Goal: Task Accomplishment & Management: Use online tool/utility

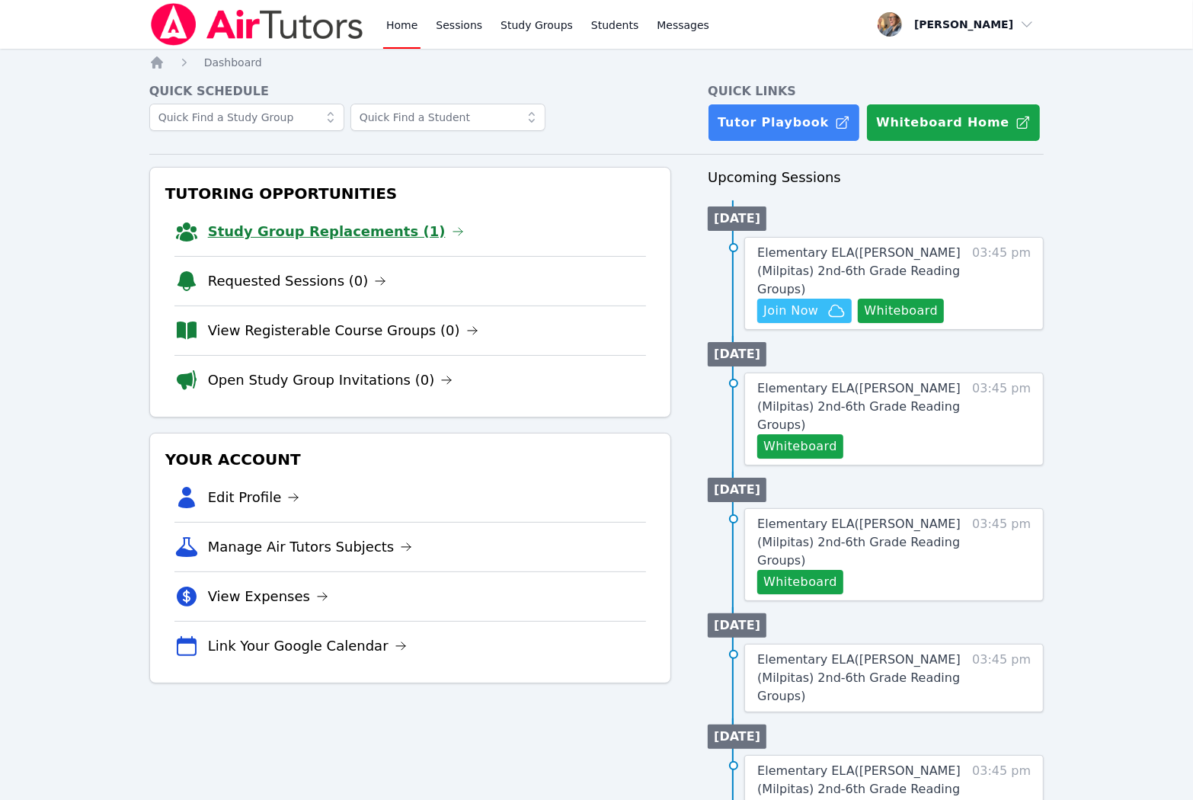
click at [316, 232] on link "Study Group Replacements (1)" at bounding box center [336, 231] width 256 height 21
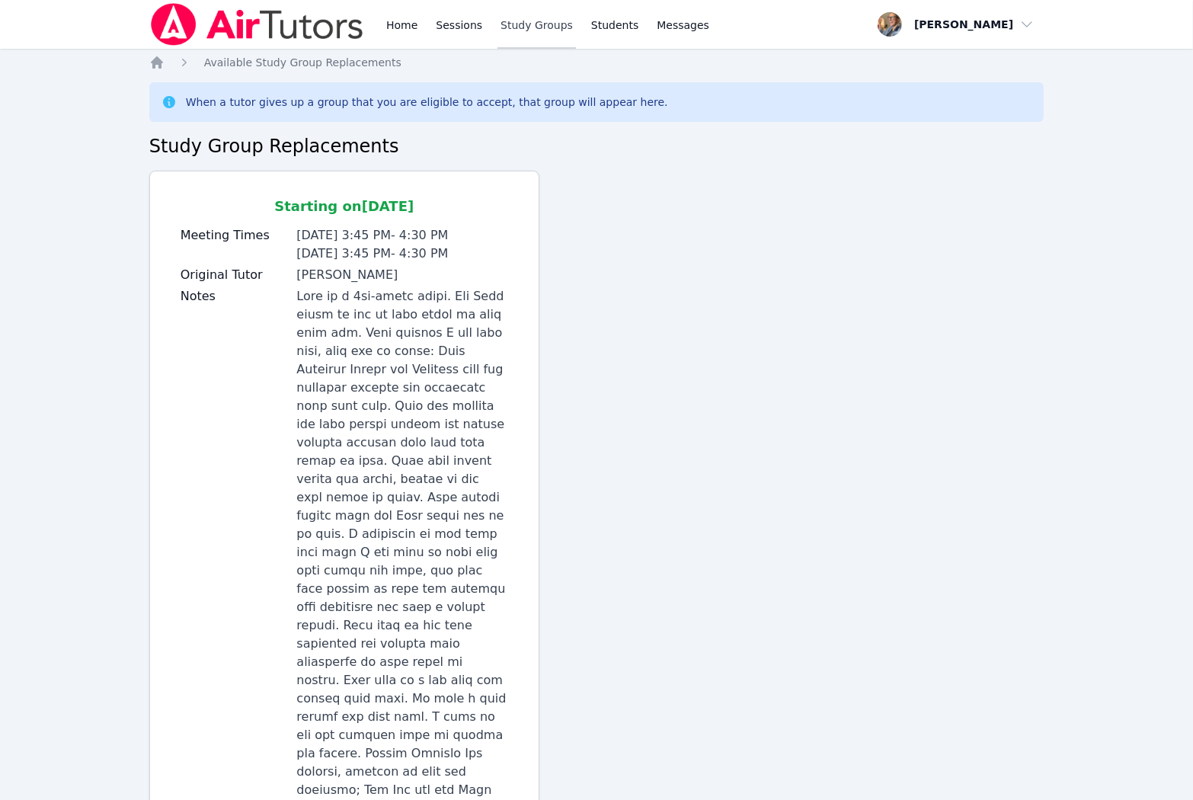
drag, startPoint x: 540, startPoint y: 21, endPoint x: 543, endPoint y: 39, distance: 17.8
click at [540, 21] on link "Study Groups" at bounding box center [536, 24] width 78 height 49
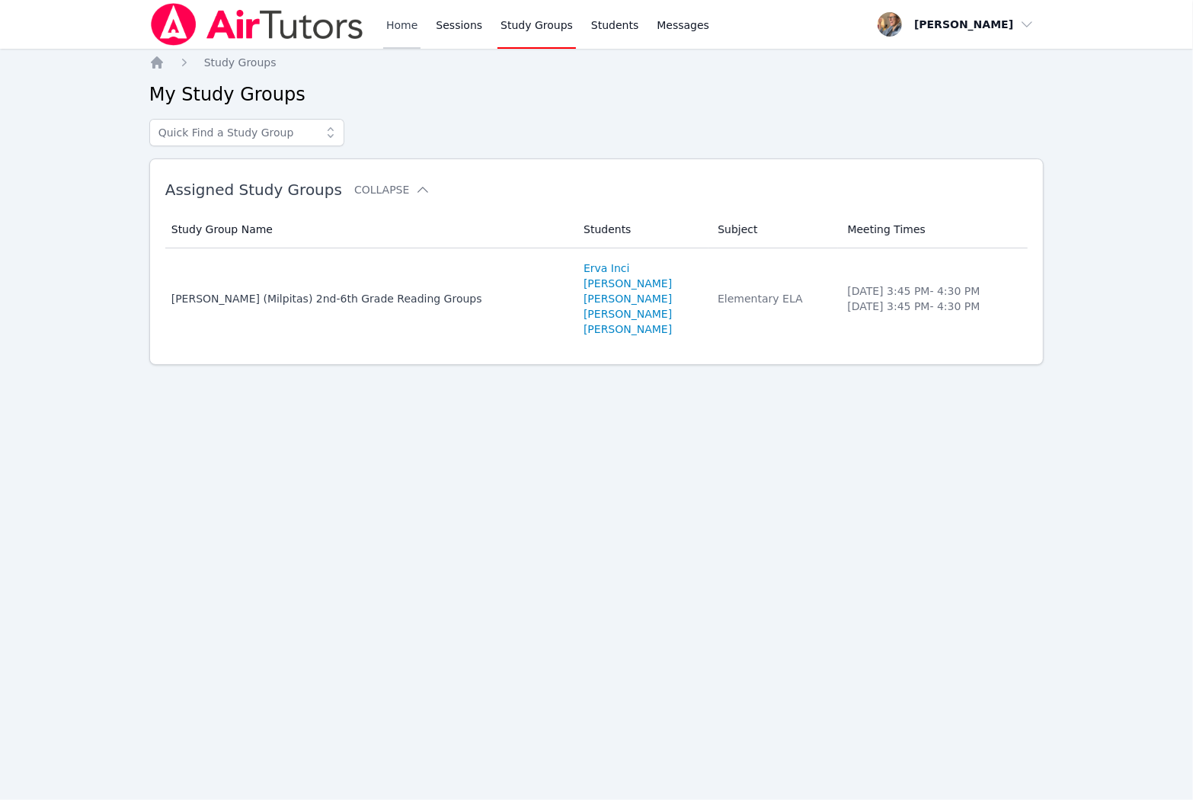
click at [406, 25] on link "Home" at bounding box center [401, 24] width 37 height 49
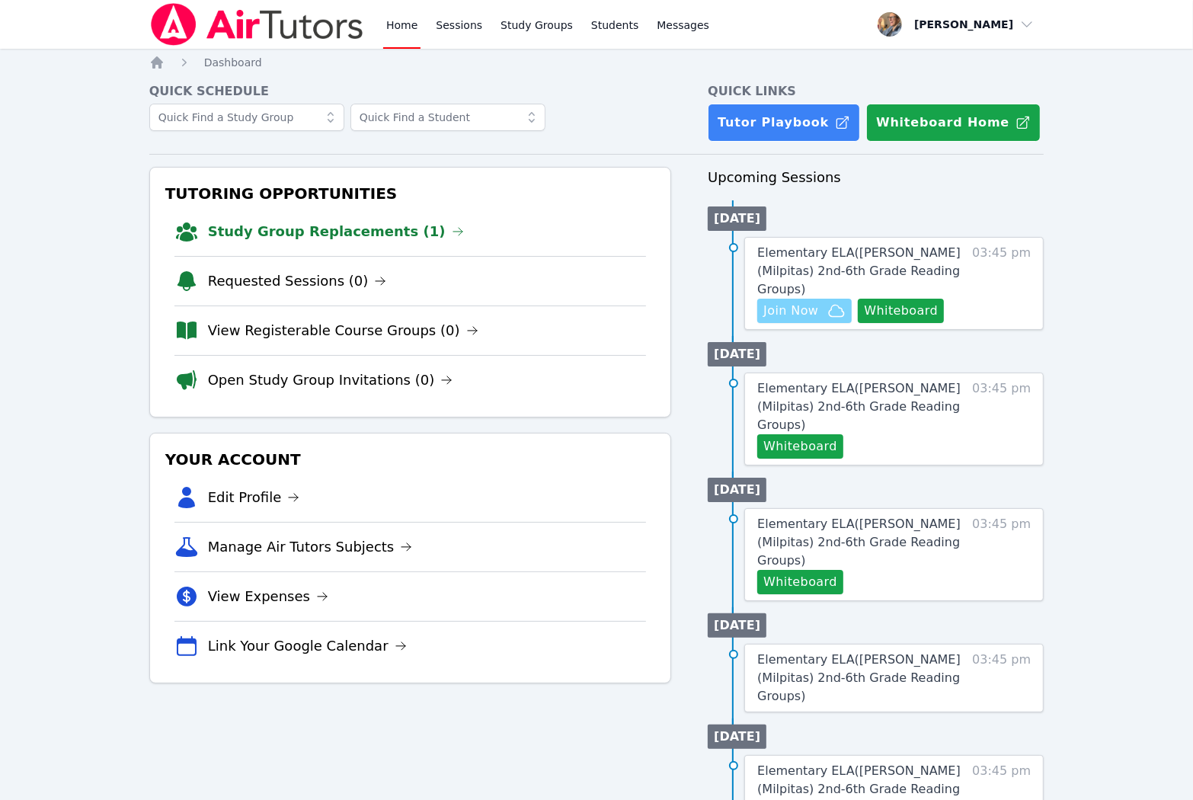
click at [817, 302] on span "Join Now" at bounding box center [790, 311] width 55 height 18
click at [899, 299] on button "Whiteboard" at bounding box center [901, 311] width 86 height 24
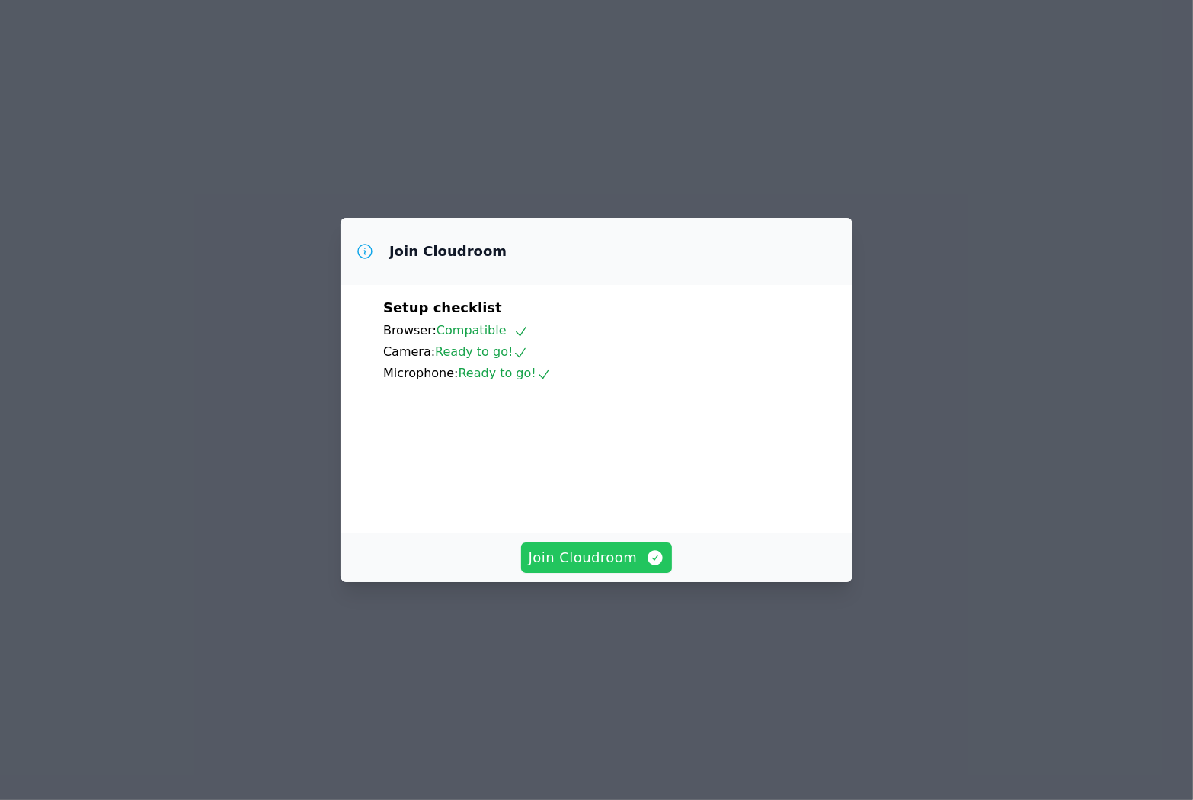
click at [629, 568] on span "Join Cloudroom" at bounding box center [597, 557] width 136 height 21
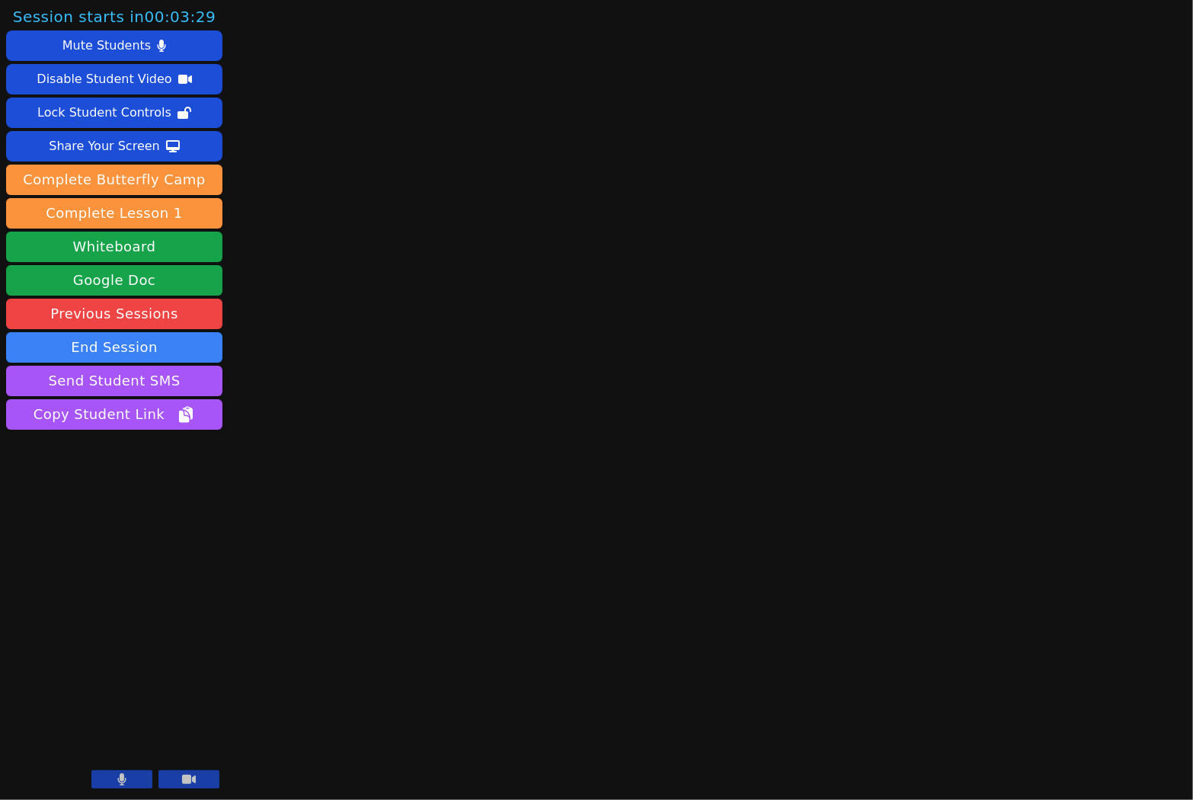
click at [180, 780] on button at bounding box center [188, 779] width 61 height 18
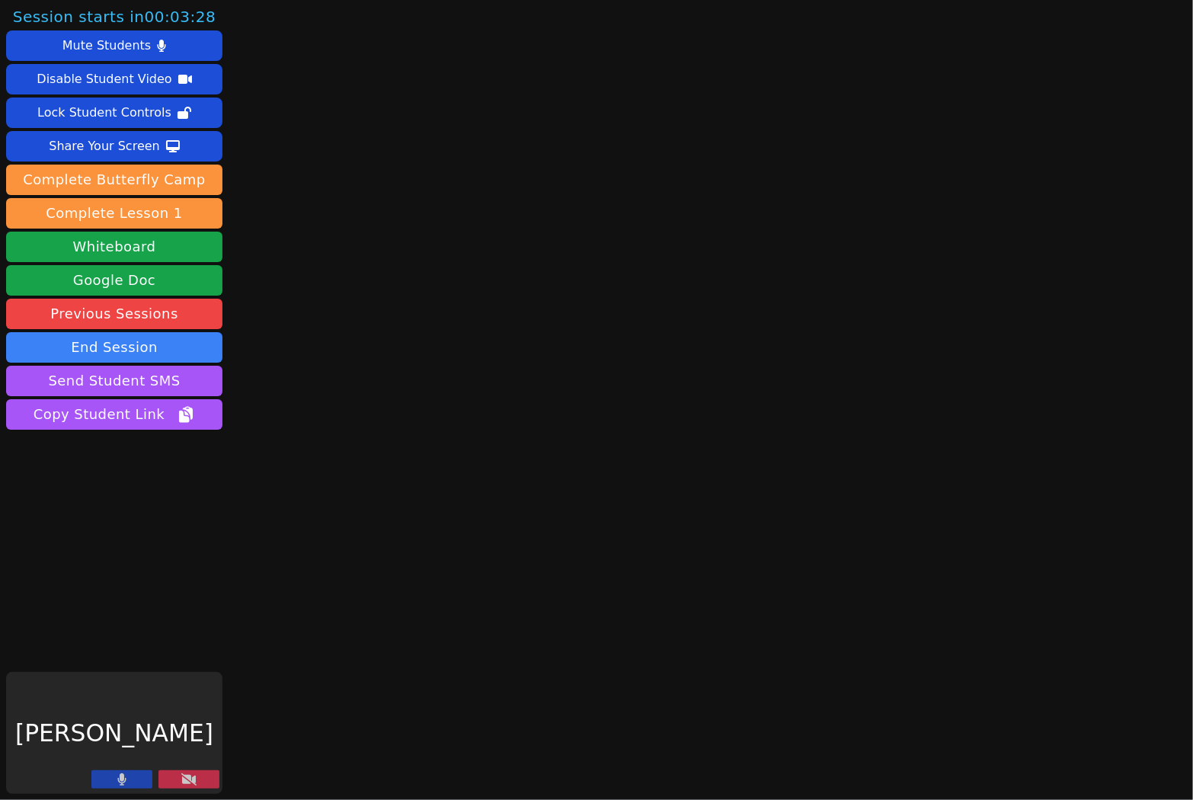
click at [134, 780] on button at bounding box center [121, 779] width 61 height 18
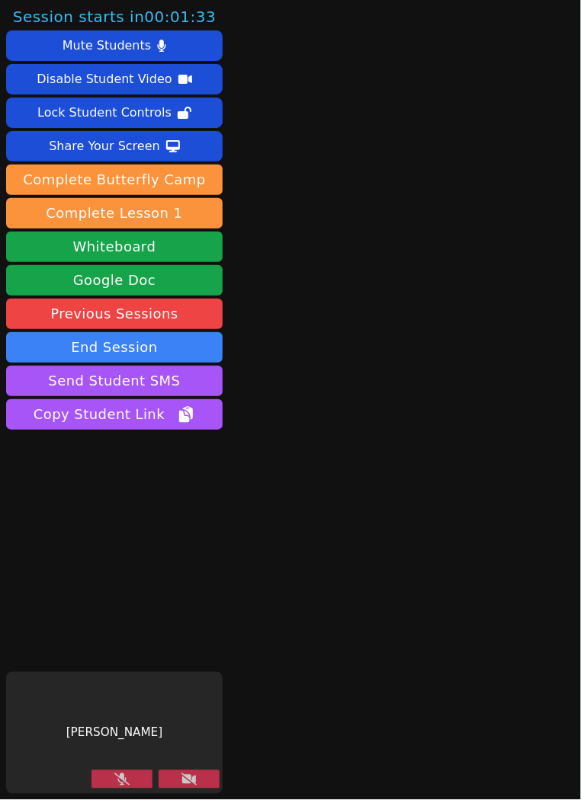
click at [121, 778] on icon at bounding box center [121, 779] width 15 height 12
click at [186, 783] on icon at bounding box center [188, 779] width 15 height 12
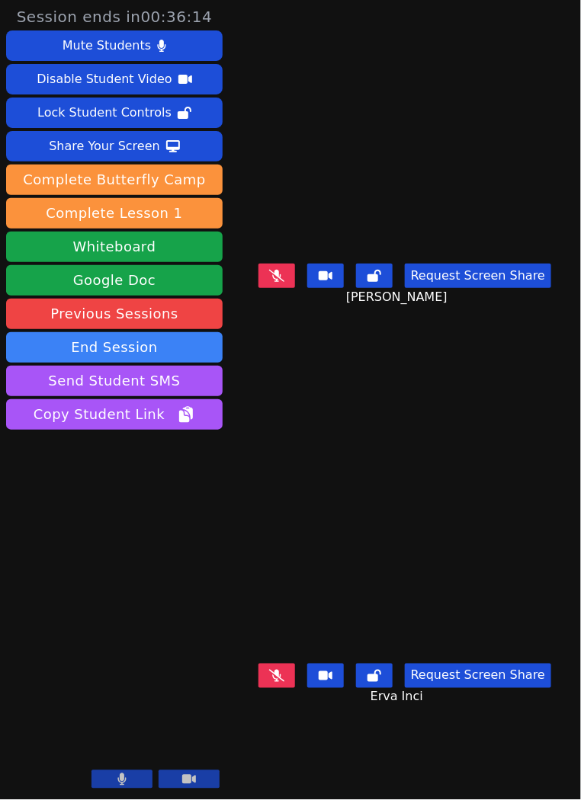
click at [280, 282] on icon at bounding box center [276, 276] width 15 height 12
click at [288, 285] on button at bounding box center [276, 276] width 37 height 24
click at [292, 281] on button at bounding box center [276, 276] width 37 height 24
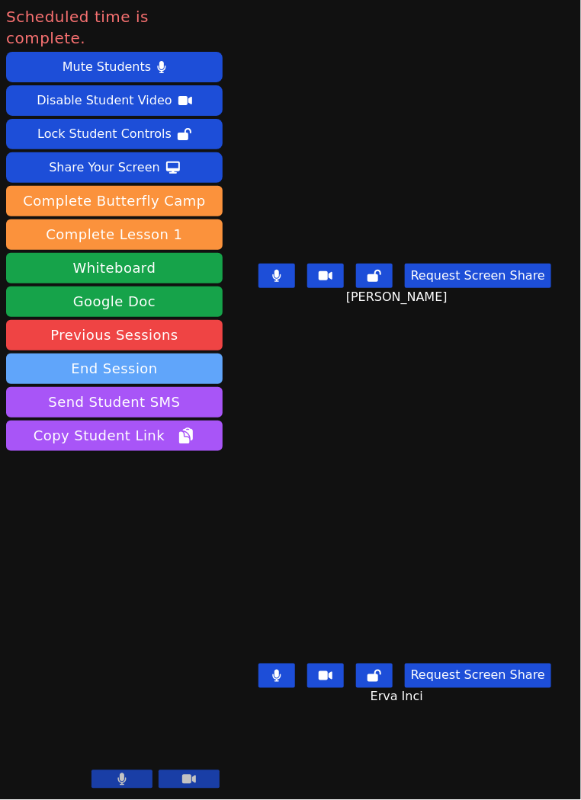
click at [132, 354] on button "End Session" at bounding box center [114, 369] width 216 height 30
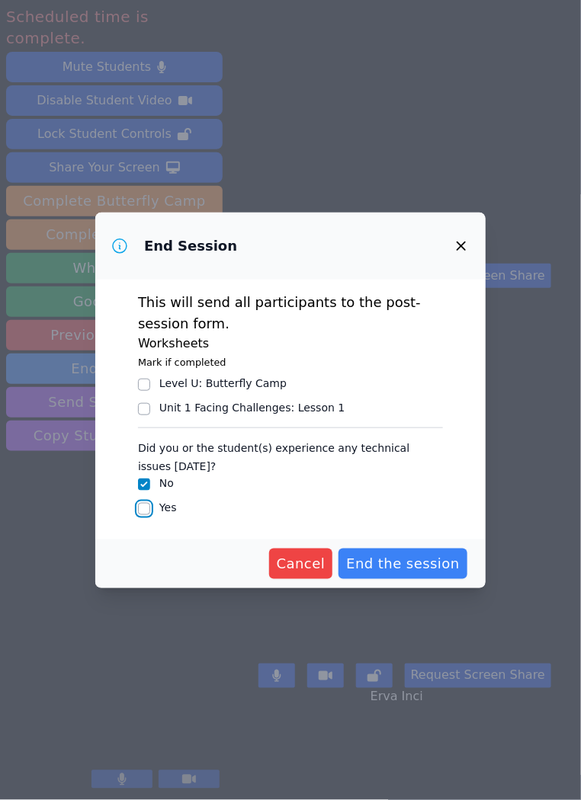
click at [145, 510] on input "Yes" at bounding box center [144, 509] width 12 height 12
checkbox input "true"
checkbox input "false"
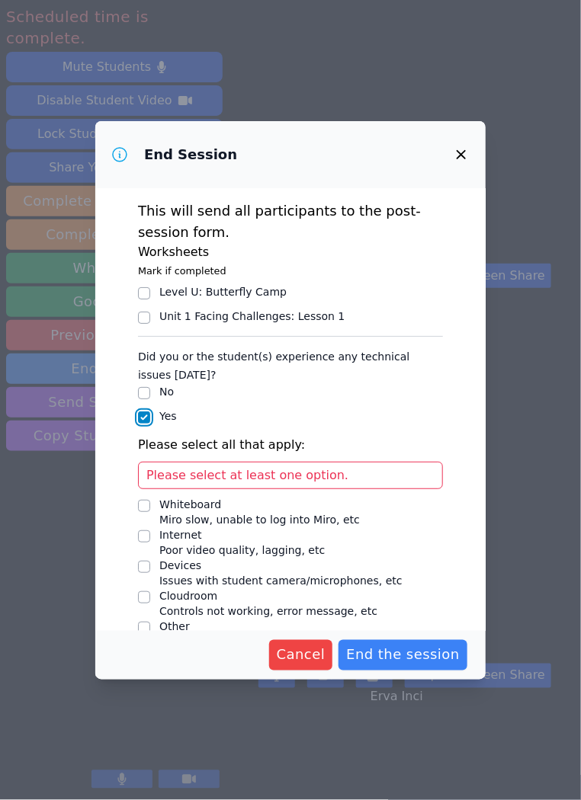
scroll to position [24, 0]
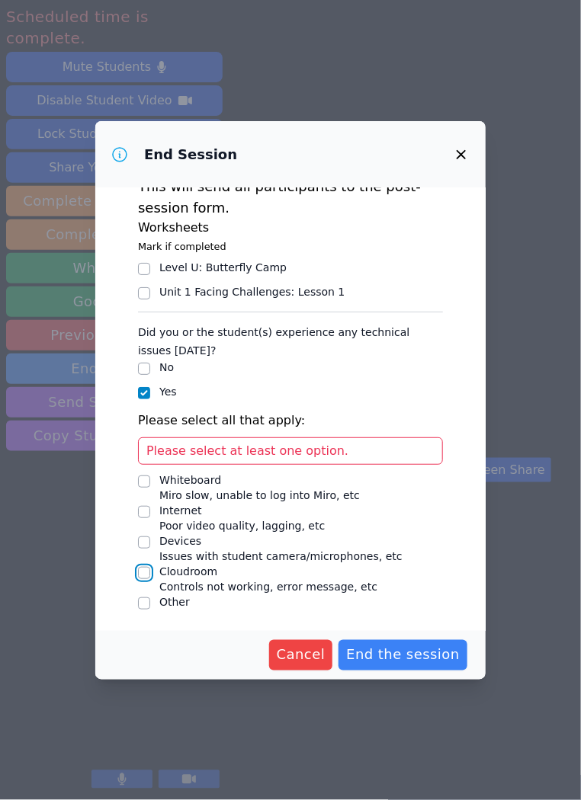
click at [139, 573] on input "Cloudroom Controls not working, error message, etc" at bounding box center [144, 573] width 12 height 12
checkbox input "true"
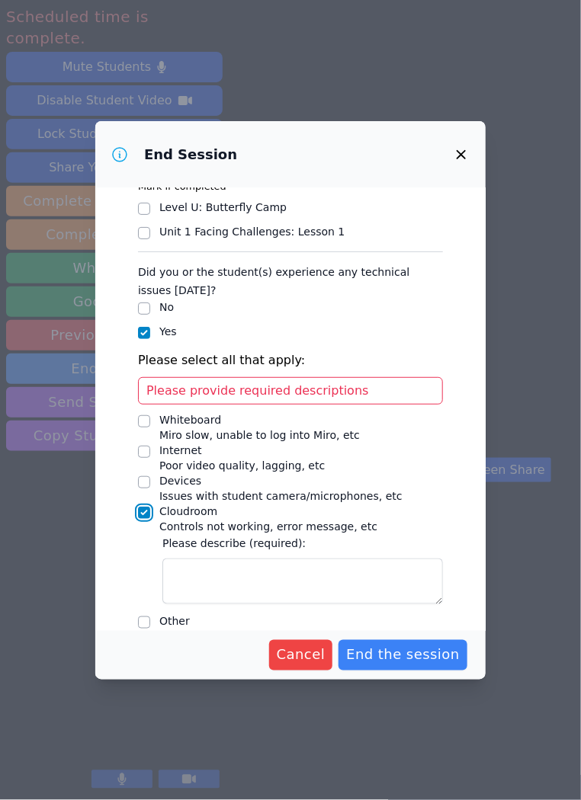
scroll to position [104, 0]
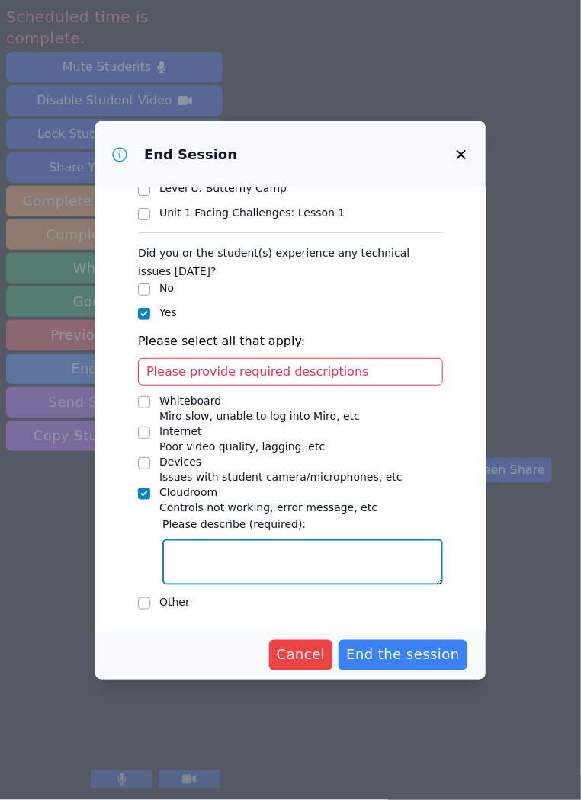
click at [282, 568] on textarea "Cloudroom Controls not working, error message, etc" at bounding box center [302, 562] width 280 height 46
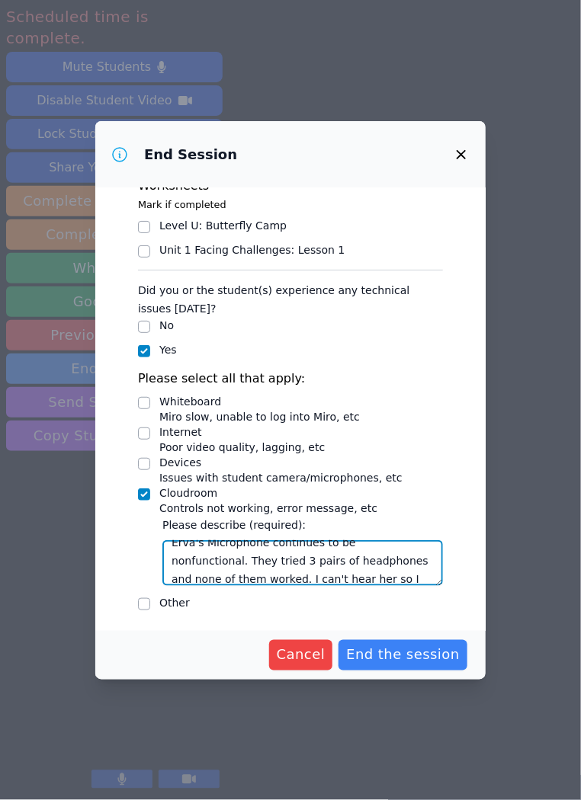
scroll to position [29, 0]
click at [283, 574] on textarea "Erva's Microphone continues to be nonfunctional. They tried 3 pairs of headphon…" at bounding box center [302, 563] width 280 height 46
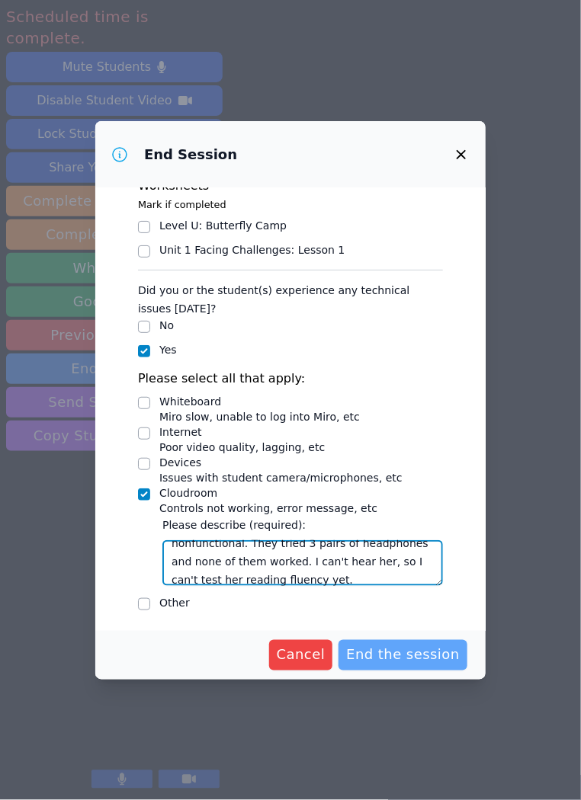
type textarea "Erva's Microphone continues to be nonfunctional. They tried 3 pairs of headphon…"
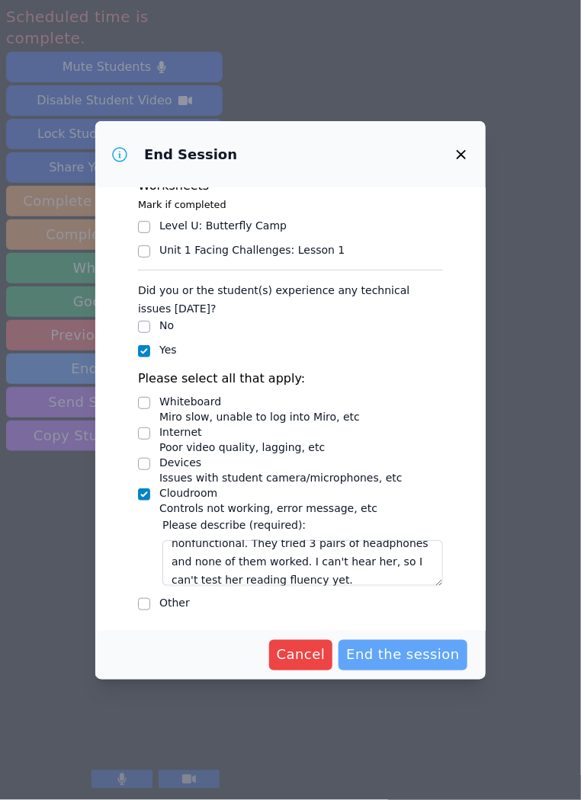
click at [421, 657] on span "End the session" at bounding box center [403, 655] width 114 height 21
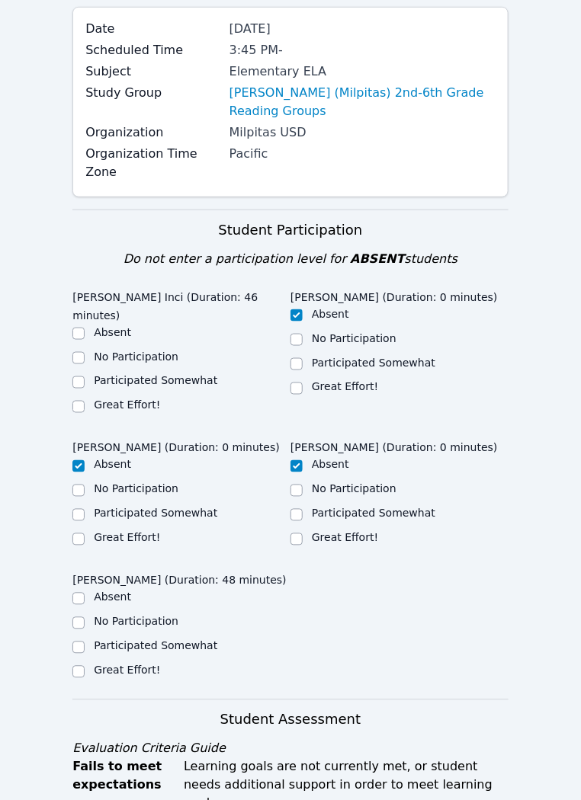
scroll to position [212, 0]
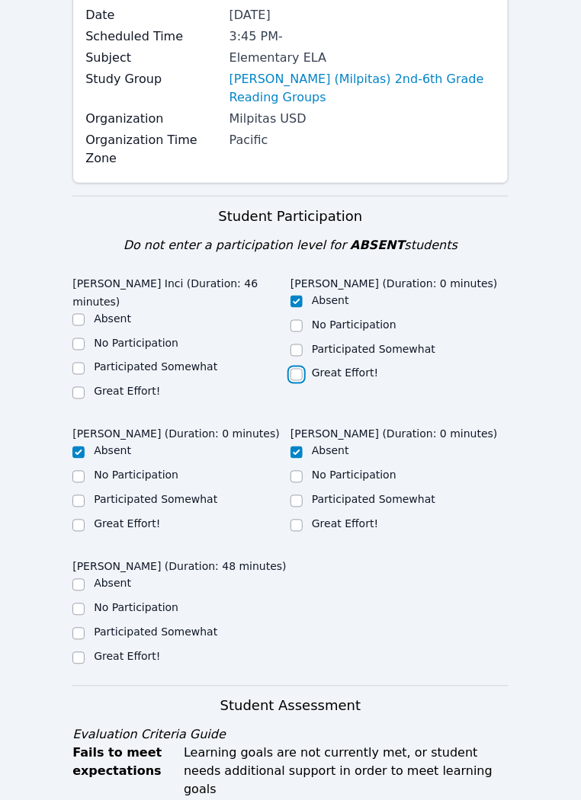
click at [293, 369] on input "Great Effort!" at bounding box center [296, 375] width 12 height 12
checkbox input "true"
checkbox input "false"
click at [82, 387] on input "Great Effort!" at bounding box center [78, 393] width 12 height 12
checkbox input "true"
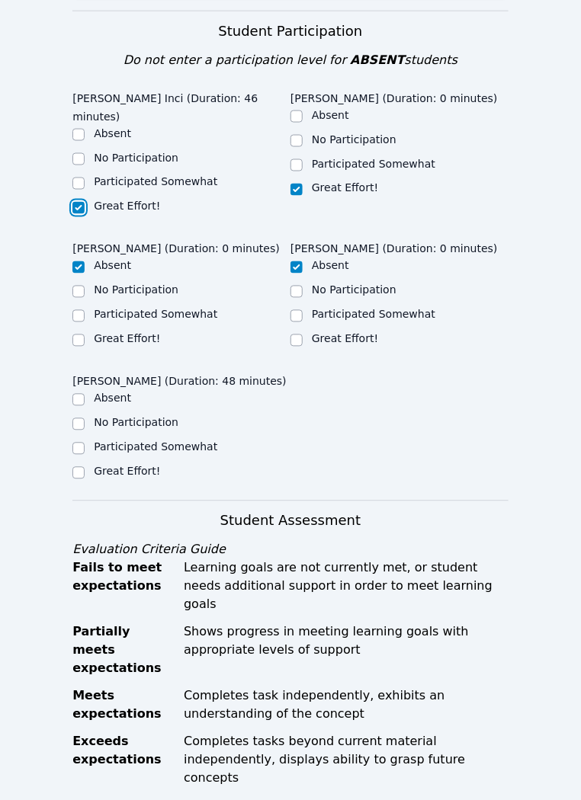
scroll to position [401, 0]
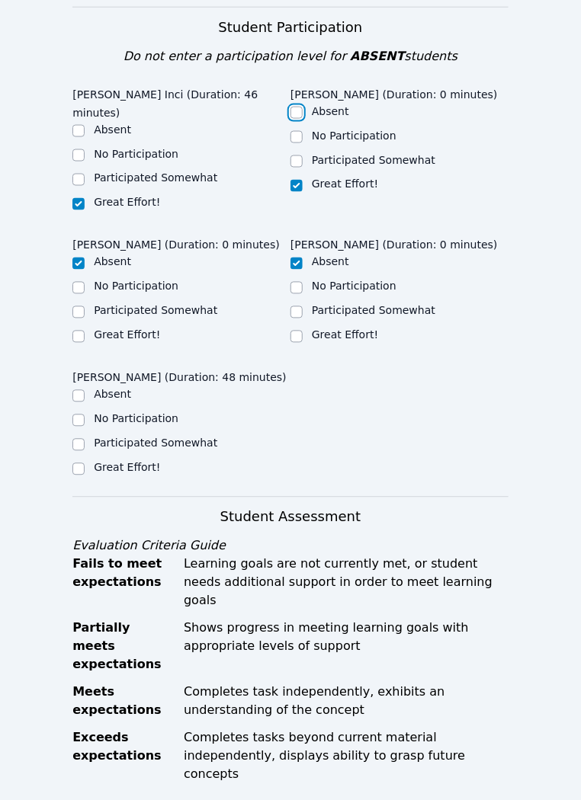
click at [296, 107] on input "Absent" at bounding box center [296, 113] width 12 height 12
checkbox input "true"
checkbox input "false"
click at [80, 463] on input "Great Effort!" at bounding box center [78, 469] width 12 height 12
checkbox input "true"
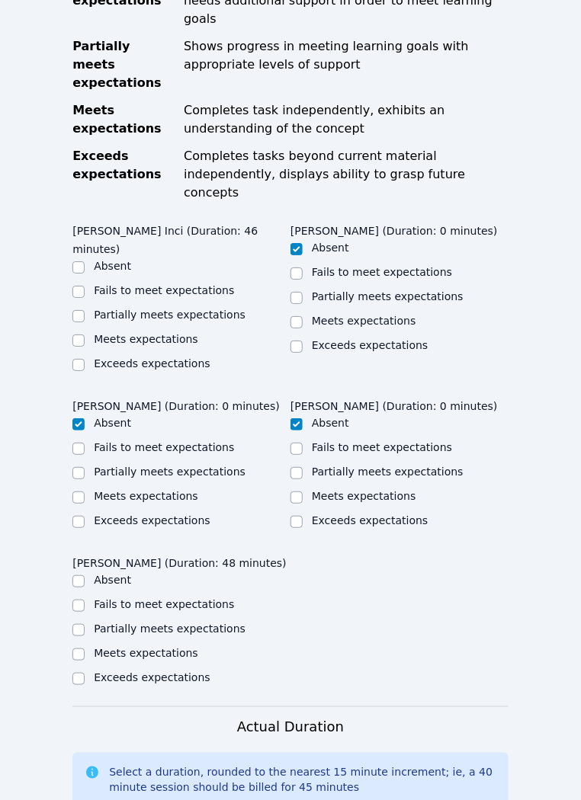
scroll to position [985, 0]
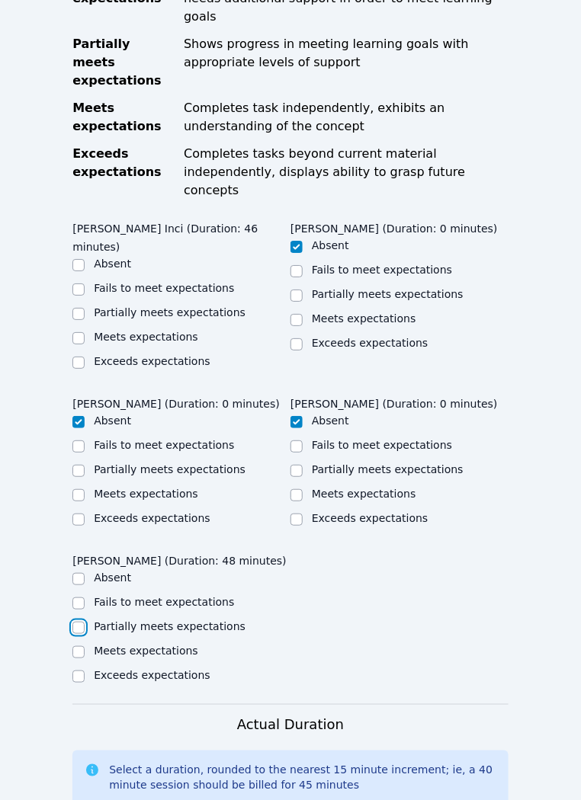
click at [73, 622] on input "Partially meets expectations" at bounding box center [78, 628] width 12 height 12
checkbox input "true"
click at [82, 308] on input "Partially meets expectations" at bounding box center [78, 314] width 12 height 12
checkbox input "true"
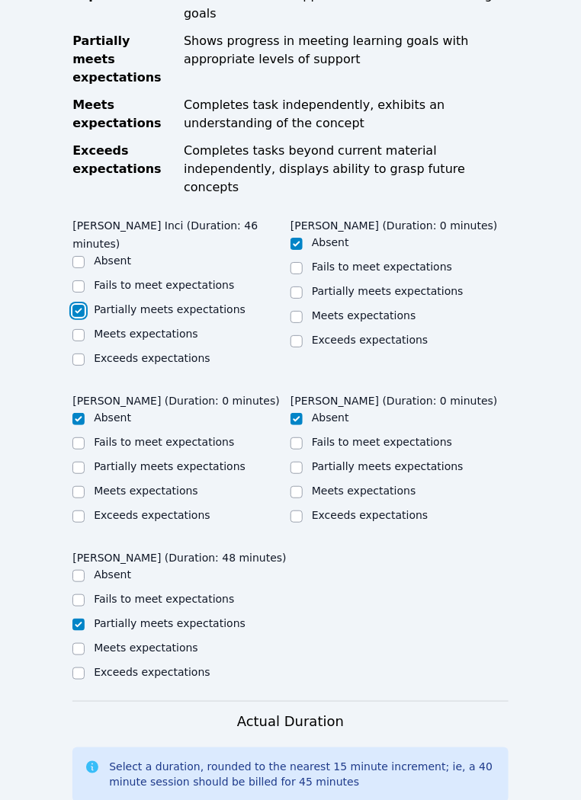
scroll to position [749, 0]
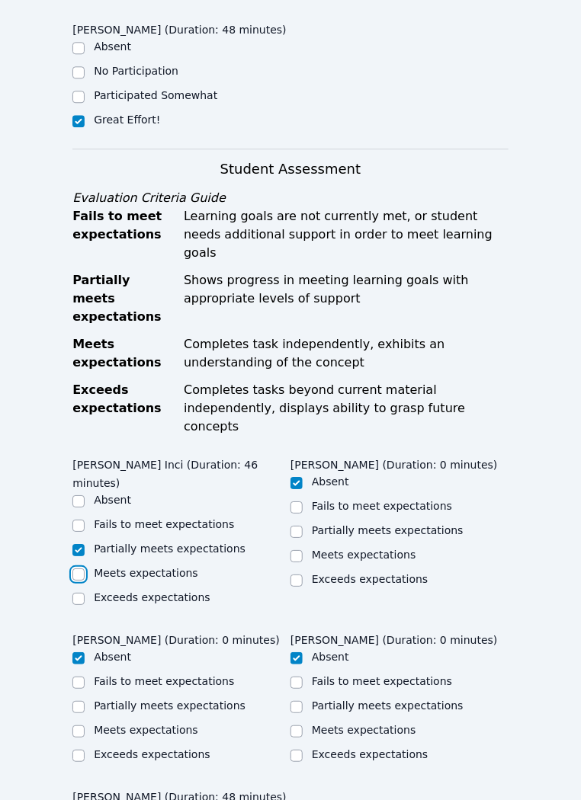
click at [75, 568] on input "Meets expectations" at bounding box center [78, 574] width 12 height 12
checkbox input "true"
checkbox input "false"
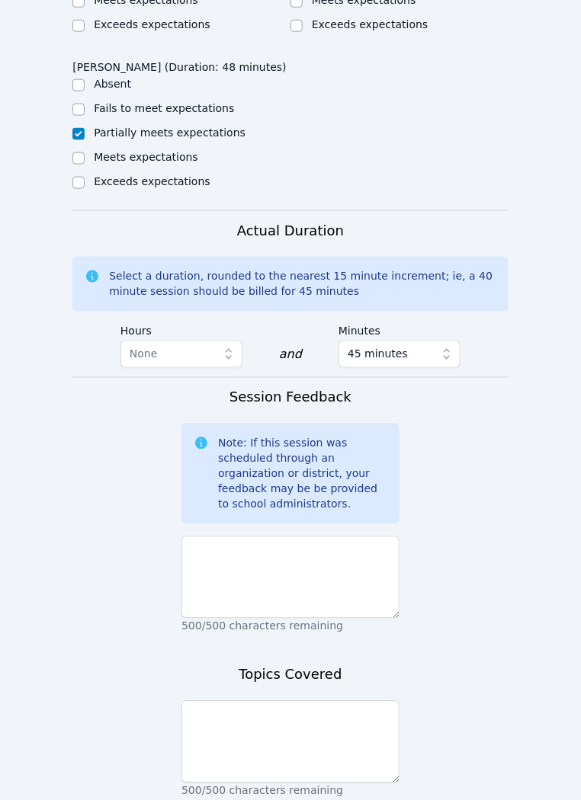
scroll to position [1480, 0]
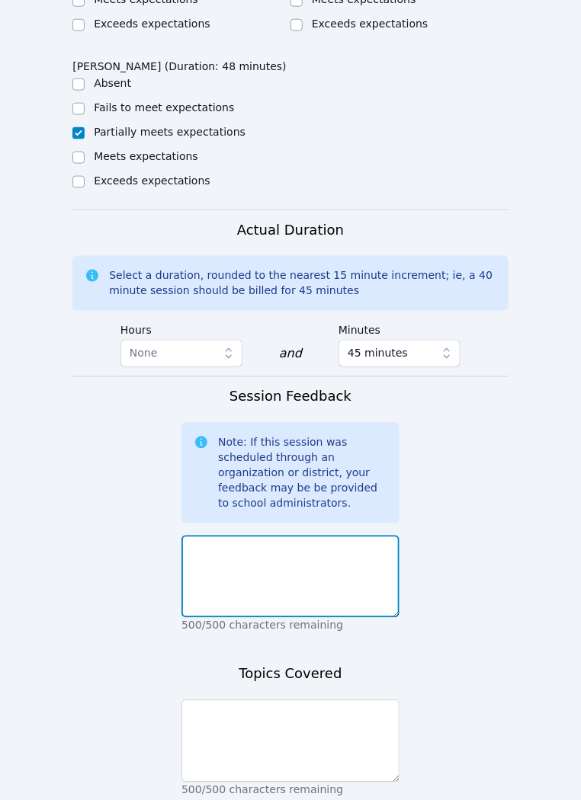
click at [296, 536] on textarea at bounding box center [290, 577] width 218 height 82
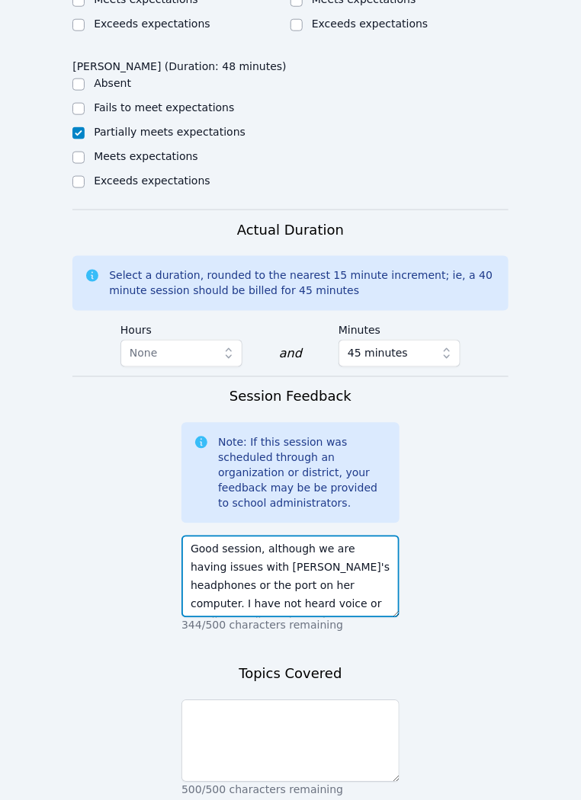
drag, startPoint x: 379, startPoint y: 519, endPoint x: 412, endPoint y: 523, distance: 33.1
click at [381, 536] on textarea "Good session, although we are having issues with Erva's headphones or the port …" at bounding box center [290, 577] width 218 height 82
type textarea "Good session, although we are having issues with Erva's headphones or the port …"
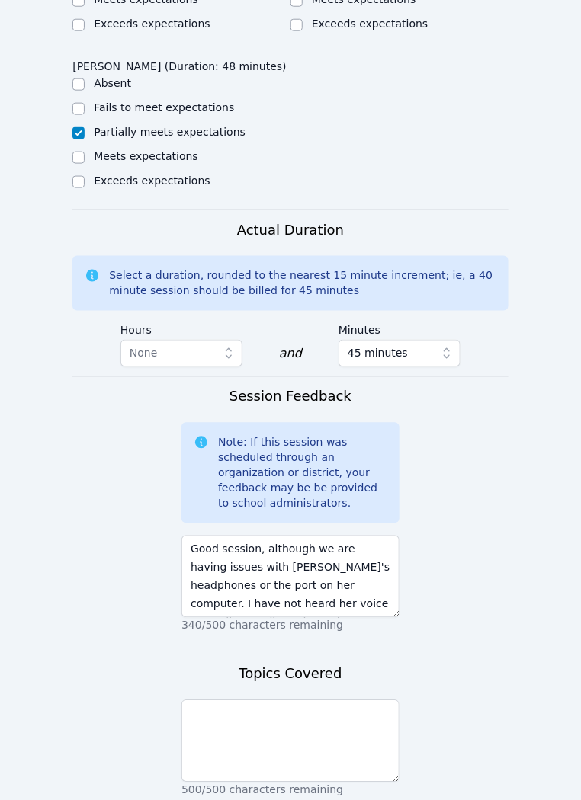
drag, startPoint x: 481, startPoint y: 418, endPoint x: 476, endPoint y: 432, distance: 14.7
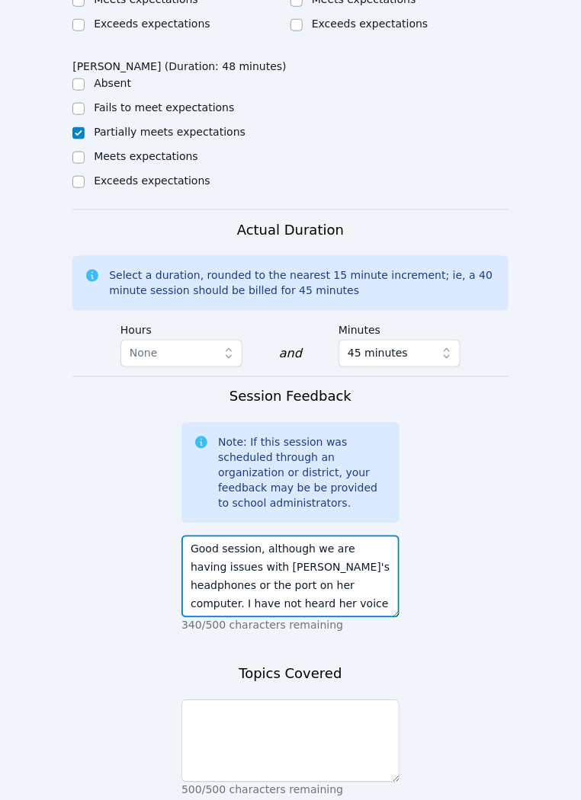
drag, startPoint x: 270, startPoint y: 536, endPoint x: 296, endPoint y: 538, distance: 25.2
click at [270, 536] on textarea "Good session, although we are having issues with Erva's headphones or the port …" at bounding box center [290, 577] width 218 height 82
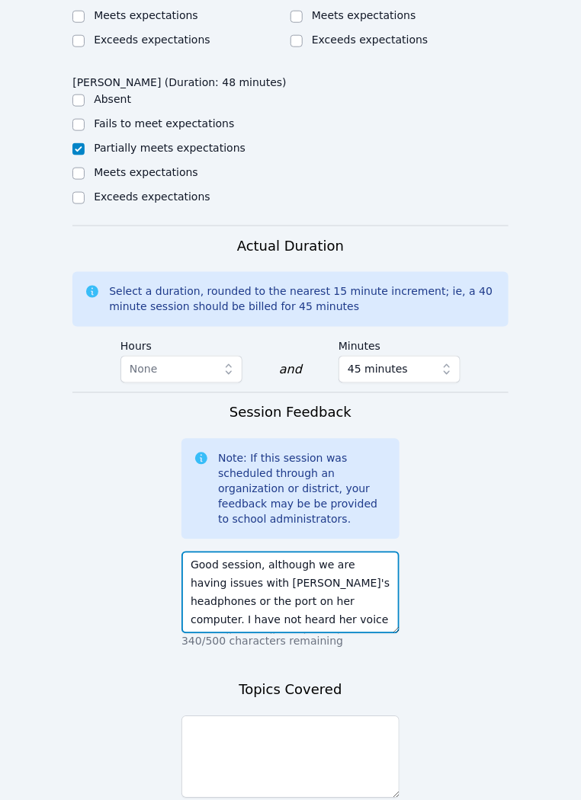
scroll to position [1460, 0]
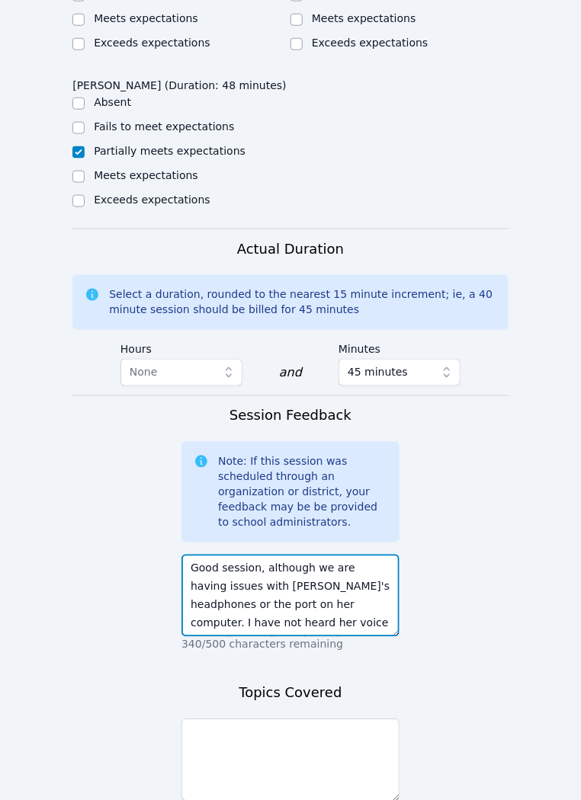
click at [373, 555] on textarea "Good session, although we are having issues with Erva's headphones or the port …" at bounding box center [290, 596] width 218 height 82
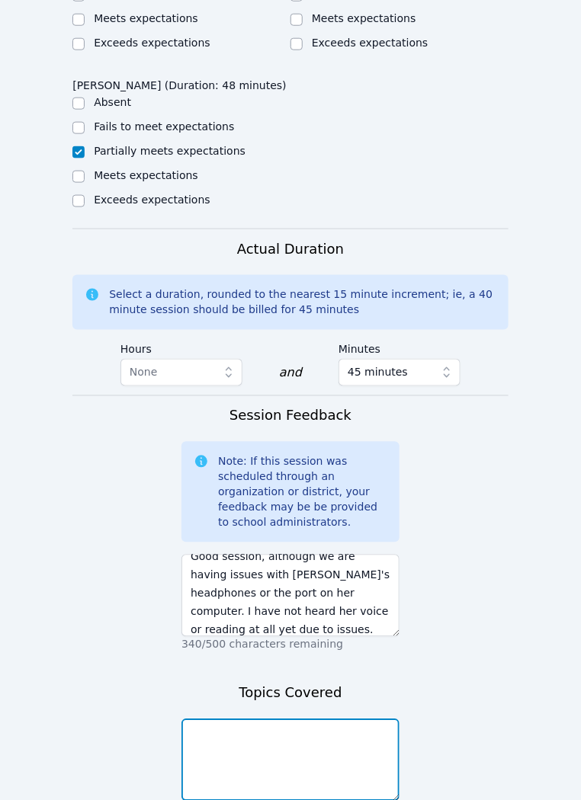
click at [305, 719] on textarea at bounding box center [290, 760] width 218 height 82
click at [292, 719] on textarea at bounding box center [290, 760] width 218 height 82
type textarea "Reading fluency, vocabulary, reading comprehension, characters, setting, plot"
